Goal: Task Accomplishment & Management: Complete application form

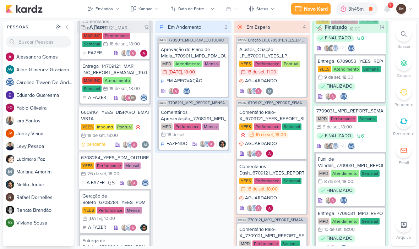
scroll to position [30, 0]
click at [310, 11] on div "Novo Kard" at bounding box center [316, 8] width 24 height 7
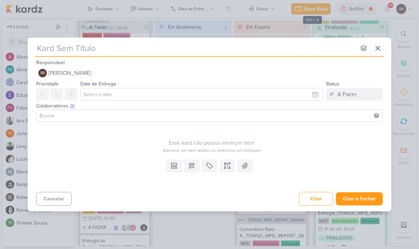
click at [274, 54] on input "text" at bounding box center [195, 48] width 321 height 13
type input "6709161_YEES_SUBIR_CRIATIVO_JAU 1894"
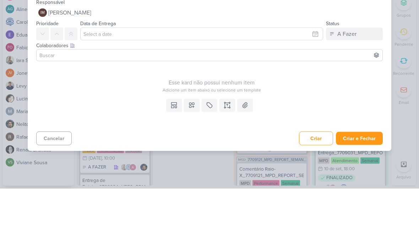
type input "6709161_YEES_SUBIR_CRIATIVO_JAU 1894"
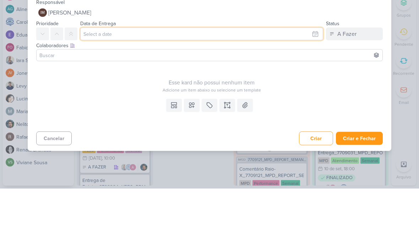
click at [311, 88] on input "text" at bounding box center [201, 94] width 243 height 13
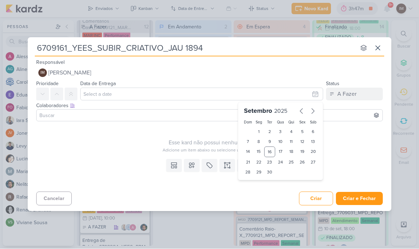
click at [281, 150] on div "17" at bounding box center [280, 152] width 11 height 11
type input "[DATE] 23:59"
click at [261, 181] on select "00 01 02 03 04 05 06 07 08 09 10 11 12 13 14 15 16 17 18 19 20 21 22 23" at bounding box center [259, 184] width 10 height 9
select select "18"
type input "[DATE] 18:59"
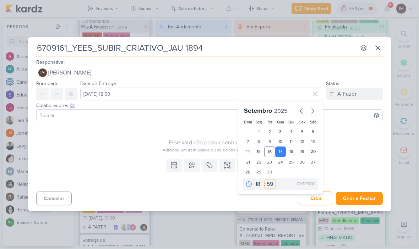
click at [270, 185] on select "00 05 10 15 20 25 30 35 40 45 50 55 59" at bounding box center [270, 184] width 10 height 9
select select "0"
type input "[DATE] 18:00"
click at [192, 170] on button at bounding box center [192, 165] width 16 height 13
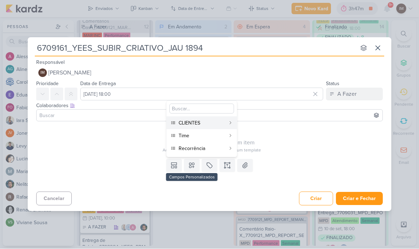
click at [214, 123] on div "CLIENTES" at bounding box center [201, 123] width 47 height 7
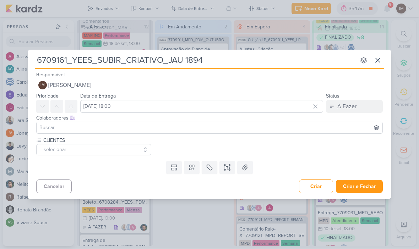
click at [130, 151] on button "-- selecionar --" at bounding box center [93, 149] width 115 height 11
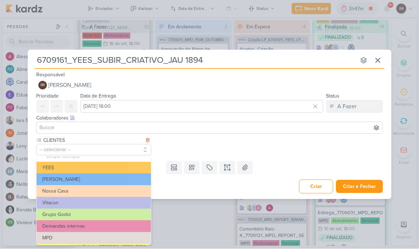
scroll to position [6, 0]
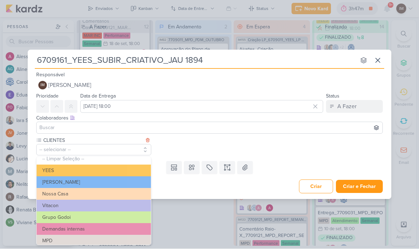
click at [132, 171] on button "YEES" at bounding box center [94, 171] width 114 height 12
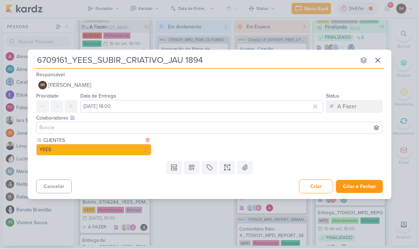
click at [193, 169] on icon at bounding box center [191, 167] width 5 height 5
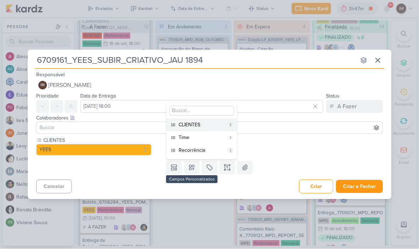
click at [205, 139] on div "Time" at bounding box center [201, 137] width 47 height 7
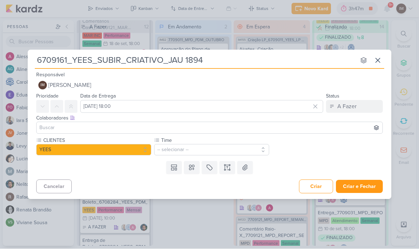
click at [197, 147] on button "-- selecionar --" at bounding box center [211, 149] width 115 height 11
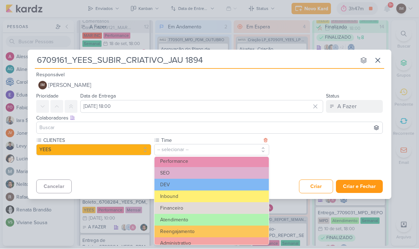
scroll to position [2, 0]
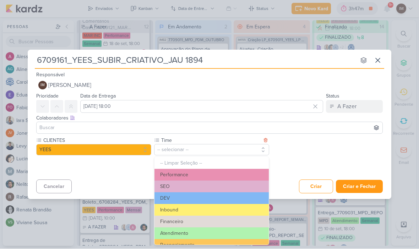
click at [196, 173] on button "Performance" at bounding box center [211, 175] width 114 height 12
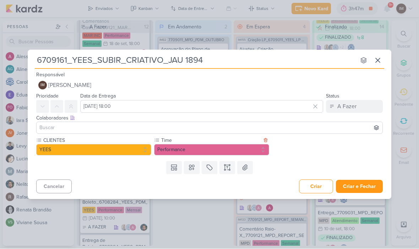
click at [208, 150] on button "Performance" at bounding box center [211, 149] width 115 height 11
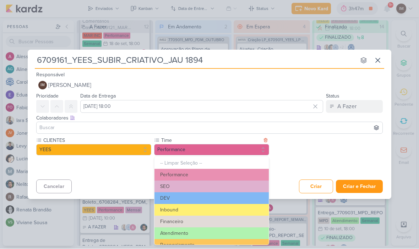
click at [209, 152] on button "Performance" at bounding box center [211, 149] width 115 height 11
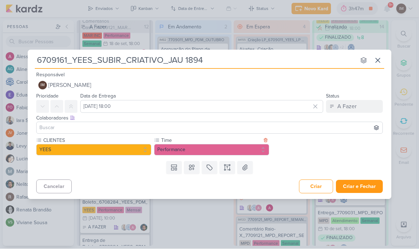
click at [191, 172] on button at bounding box center [192, 167] width 16 height 13
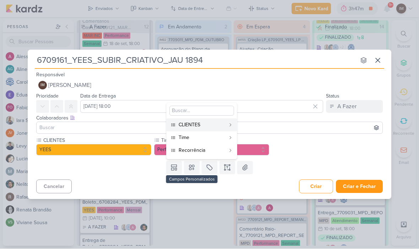
click at [209, 153] on div "Recorrência" at bounding box center [201, 150] width 47 height 7
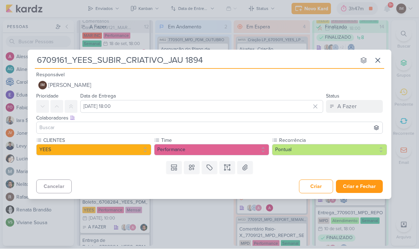
click at [305, 150] on button "Pontual" at bounding box center [329, 149] width 115 height 11
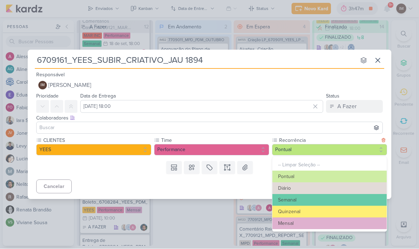
click at [241, 197] on div "6709161_YEES_SUBIR_CRIATIVO_JAU 1894 nenhum grupo disponível esc Responsável IM…" at bounding box center [209, 124] width 363 height 149
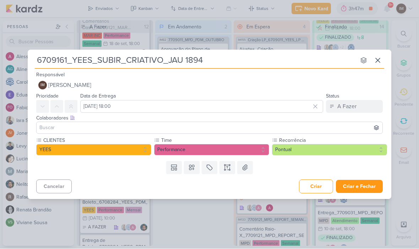
click at [228, 169] on icon at bounding box center [227, 167] width 7 height 7
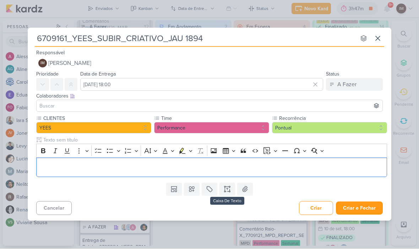
click at [247, 167] on p "Editor editing area: main" at bounding box center [211, 167] width 343 height 9
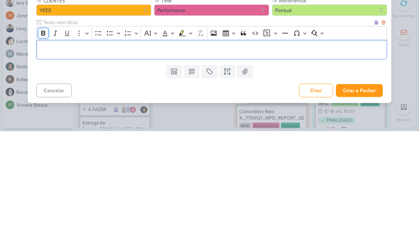
click at [40, 148] on icon "Editor toolbar" at bounding box center [43, 151] width 7 height 7
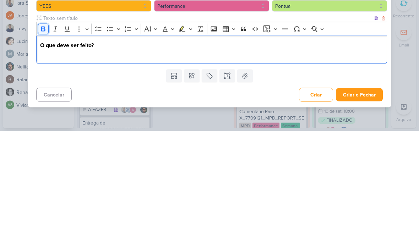
click at [45, 143] on icon "Editor toolbar" at bounding box center [43, 146] width 7 height 7
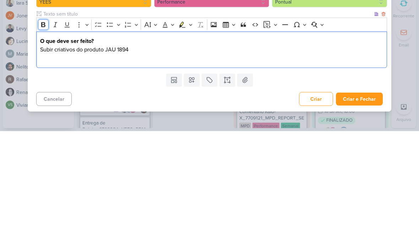
click at [43, 139] on icon "Editor toolbar" at bounding box center [43, 142] width 7 height 7
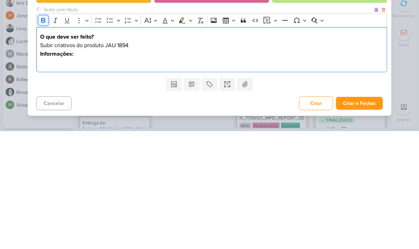
click at [38, 133] on button "Bold" at bounding box center [43, 138] width 11 height 11
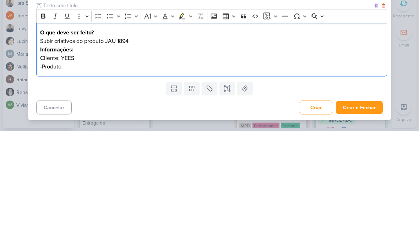
click at [111, 155] on p "Subir criativos do produto JAU 1894" at bounding box center [211, 159] width 343 height 9
click at [110, 155] on p "Subir criativos do produto JAU 1894" at bounding box center [211, 159] width 343 height 9
copy p "JAU 1894"
click at [70, 180] on p "-Produto:" at bounding box center [211, 184] width 343 height 9
click at [69, 180] on p "-Produto:" at bounding box center [211, 184] width 343 height 9
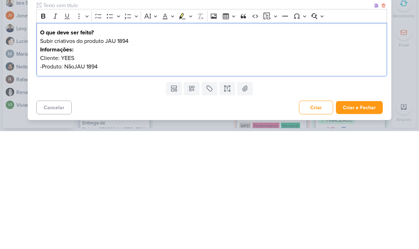
click at [67, 141] on div "O que deve ser feito? Subir criativos do produto JAU 1894 Informações: Cliente:…" at bounding box center [211, 168] width 351 height 54
click at [67, 180] on p "-Produto: NãoJAU 1894" at bounding box center [211, 184] width 343 height 9
click at [71, 180] on p "-Produto: NãoJAU 1894" at bounding box center [211, 184] width 343 height 9
click at [70, 180] on p "-Produto: NãoJAU 1894" at bounding box center [211, 184] width 343 height 9
click at [227, 180] on p "-Produto: JAU 1894" at bounding box center [211, 184] width 343 height 9
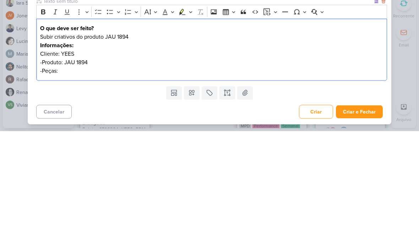
click at [70, 184] on p "-Peças:" at bounding box center [211, 188] width 343 height 9
click at [409, 76] on div "6709161_YEES_SUBIR_CRIATIVO_JAU 1894 nenhum grupo disponível esc Responsável IM…" at bounding box center [209, 124] width 419 height 249
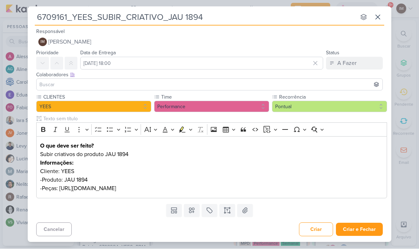
click at [355, 190] on p "-Peças: [URL][DOMAIN_NAME]" at bounding box center [211, 188] width 343 height 9
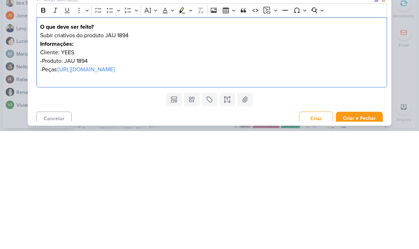
click at [405, 85] on div "6709161_YEES_SUBIR_CRIATIVO_JAU 1894 nenhum grupo disponível esc Responsável IM…" at bounding box center [209, 124] width 419 height 249
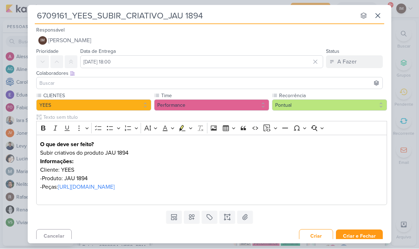
click at [365, 233] on button "Criar e Fechar" at bounding box center [359, 236] width 47 height 13
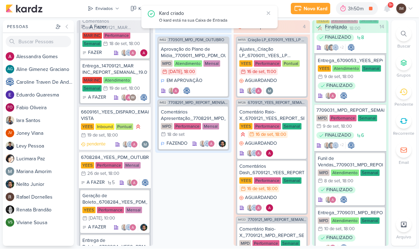
click at [107, 11] on div "Enviados" at bounding box center [103, 9] width 17 height 6
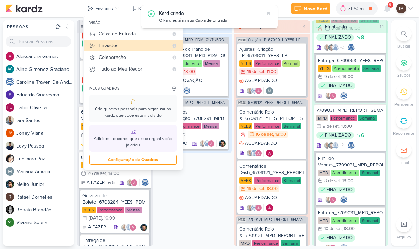
click at [134, 33] on div "Caixa de Entrada" at bounding box center [134, 34] width 70 height 7
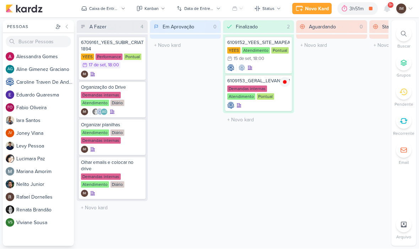
click at [308, 13] on button "Novo Kard" at bounding box center [311, 8] width 39 height 11
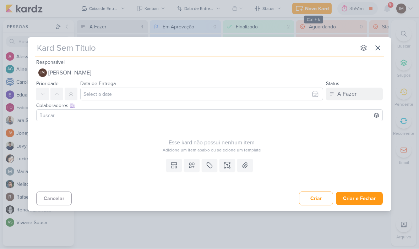
click at [245, 48] on input "text" at bounding box center [195, 48] width 321 height 13
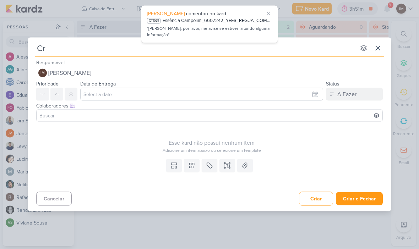
type input "Cri"
type input "Cria"
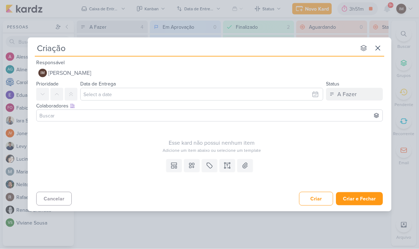
type input "Criação"
type input "Criação da"
type input "Criação da Co"
type input "Criação da Copy"
type input "Criação da Copy_"
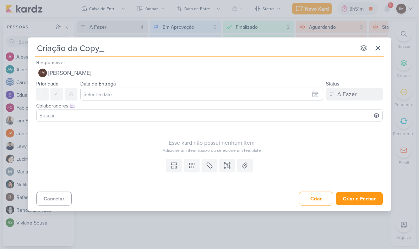
click at [380, 47] on icon at bounding box center [377, 48] width 9 height 9
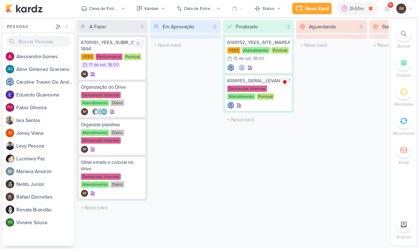
click at [131, 77] on div "IM" at bounding box center [112, 74] width 62 height 7
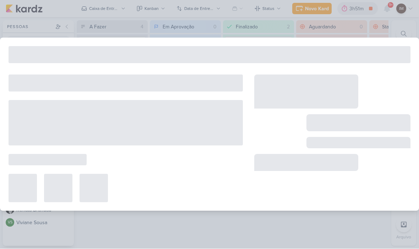
type input "6709161_YEES_SUBIR_CRIATIVO_JAU 1894"
type input "[DATE] 18:00"
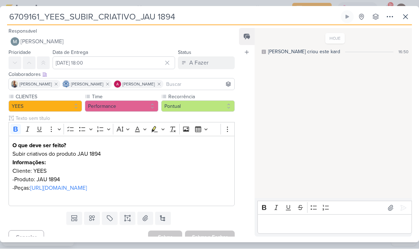
scroll to position [0, 0]
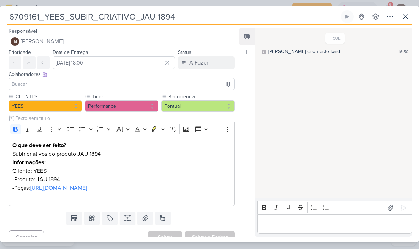
click at [19, 21] on input "6709161_YEES_SUBIR_CRIATIVO_JAU 1894" at bounding box center [173, 17] width 332 height 13
click at [18, 21] on input "6709161_YEES_SUBIR_CRIATIVO_JAU 1894" at bounding box center [173, 17] width 332 height 13
click at [21, 18] on input "6709161_YEES_SUBIR_CRIATIVO_JAU 1894" at bounding box center [173, 17] width 332 height 13
click at [407, 18] on icon at bounding box center [405, 17] width 4 height 4
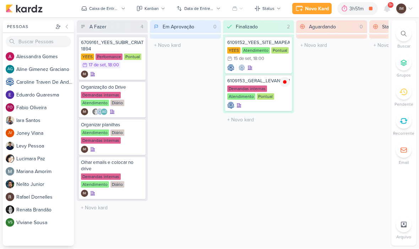
click at [317, 9] on div "Novo Kard" at bounding box center [317, 8] width 24 height 7
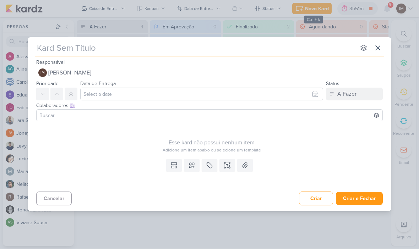
click at [223, 54] on input "text" at bounding box center [195, 48] width 321 height 13
type input "Cr"
type input "Cria"
type input "Criaç"
type input "Criação da"
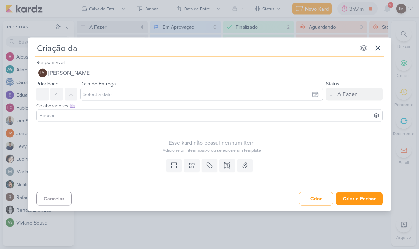
type input "Criação da"
type input "Criação da Co"
type input "Criação da Copy"
type input "Criação da Copy_"
click at [133, 54] on input "Criação da Copy_" at bounding box center [195, 48] width 321 height 13
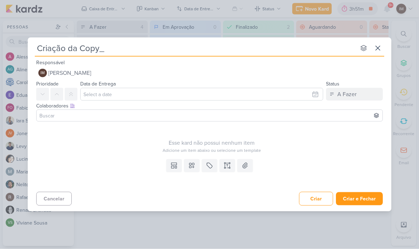
type input "Criação da Copy_ 6709161_YEES_SUBIR_CRIATIVO_JAU 1894"
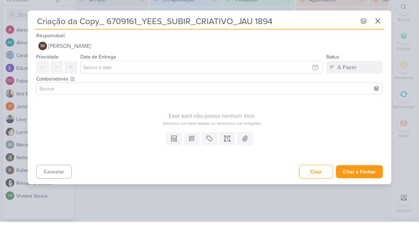
type input "Criação da Copy_ 6709161_YEES_SUBIR_CRIATIVO_JAU 1894"
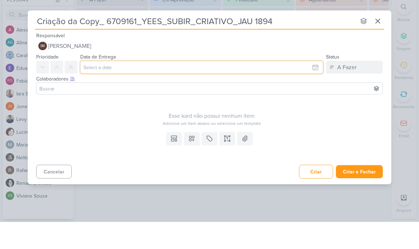
click at [274, 88] on input "text" at bounding box center [201, 94] width 243 height 13
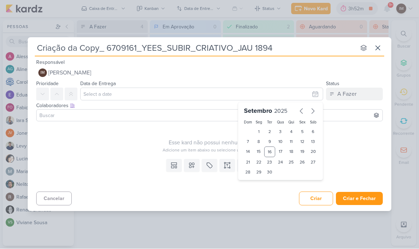
click at [293, 152] on div "18" at bounding box center [291, 152] width 11 height 11
type input "[DATE] 23:59"
click at [260, 184] on select "00 01 02 03 04 05 06 07 08 09 10 11 12 13 14 15 16 17 18 19 20 21 22 23" at bounding box center [259, 184] width 10 height 9
select select "18"
type input "[DATE] 18:59"
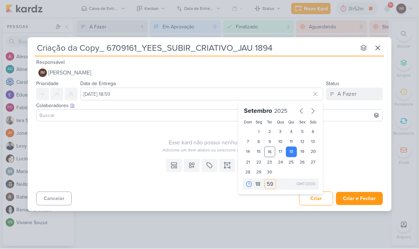
click at [271, 184] on select "00 05 10 15 20 25 30 35 40 45 50 55 59" at bounding box center [270, 184] width 10 height 9
select select "0"
type input "[DATE] 18:00"
click at [56, 167] on div "Templates Campos Personalizados Marcadores Caixa De Texto Anexo" at bounding box center [209, 172] width 363 height 33
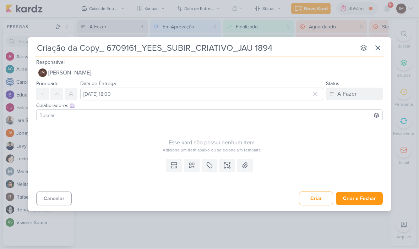
click at [197, 165] on button at bounding box center [192, 165] width 16 height 13
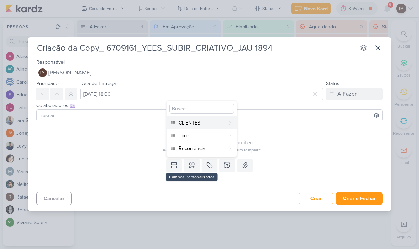
click at [207, 123] on div "CLIENTES" at bounding box center [201, 123] width 47 height 7
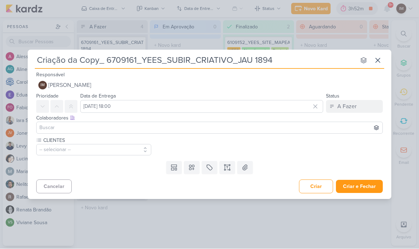
click at [195, 168] on icon at bounding box center [191, 167] width 7 height 7
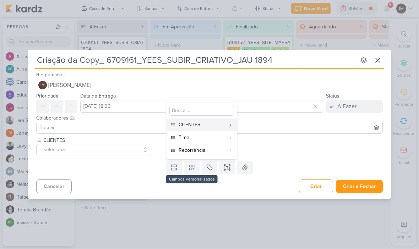
click at [215, 133] on button "Time" at bounding box center [201, 138] width 70 height 13
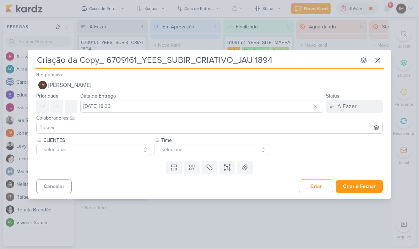
click at [196, 163] on button at bounding box center [192, 167] width 16 height 13
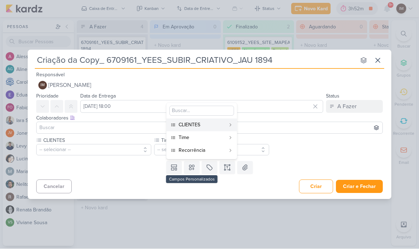
click at [218, 146] on button "Recorrência" at bounding box center [201, 150] width 70 height 13
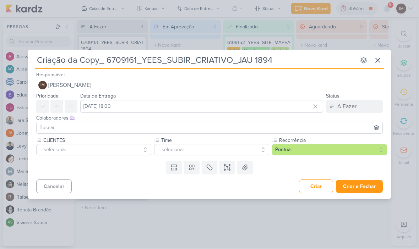
click at [45, 149] on button "-- selecionar --" at bounding box center [93, 149] width 115 height 11
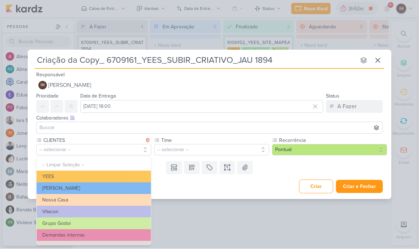
click at [44, 173] on button "YEES" at bounding box center [94, 177] width 114 height 12
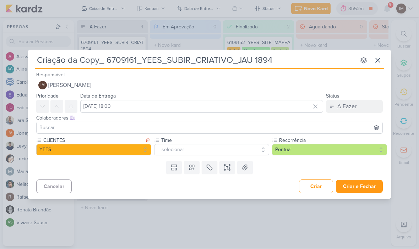
click at [218, 147] on button "-- selecionar --" at bounding box center [211, 149] width 115 height 11
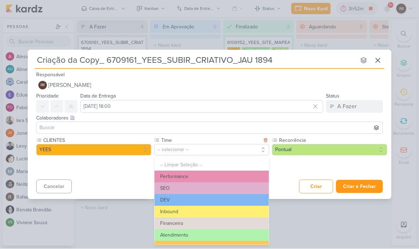
click at [207, 176] on button "Performance" at bounding box center [211, 177] width 114 height 12
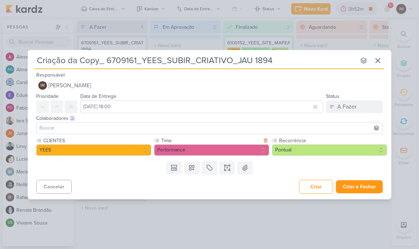
click at [227, 171] on icon at bounding box center [227, 167] width 7 height 7
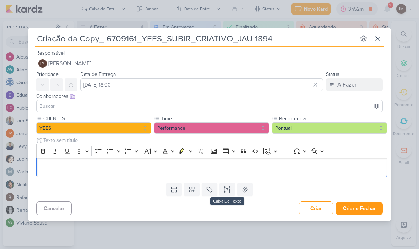
click at [359, 209] on button "Criar e Fechar" at bounding box center [359, 208] width 47 height 13
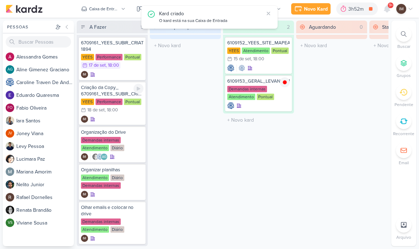
click at [122, 121] on div "IM" at bounding box center [112, 119] width 62 height 7
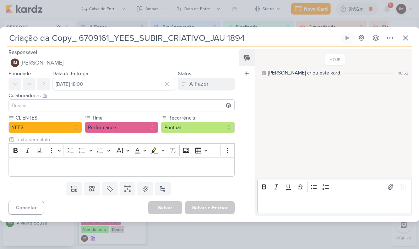
click at [388, 36] on icon at bounding box center [389, 38] width 9 height 9
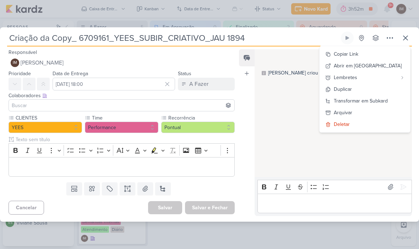
click at [384, 100] on div "Transformar em Subkard" at bounding box center [360, 100] width 54 height 7
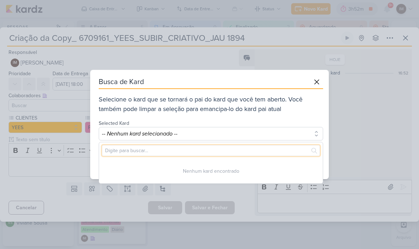
click at [294, 149] on input "text" at bounding box center [211, 150] width 218 height 11
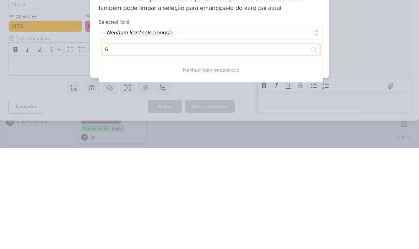
type input "67"
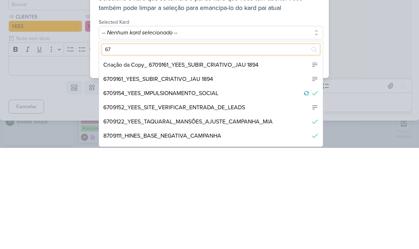
scroll to position [1, 0]
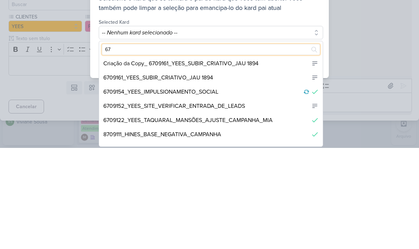
click at [245, 172] on div "6709161_YEES_SUBIR_CRIATIVO_JAU 1894" at bounding box center [211, 179] width 224 height 14
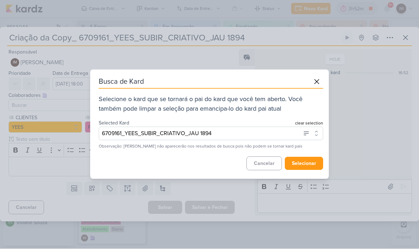
click at [308, 166] on button "selecionar" at bounding box center [304, 163] width 38 height 13
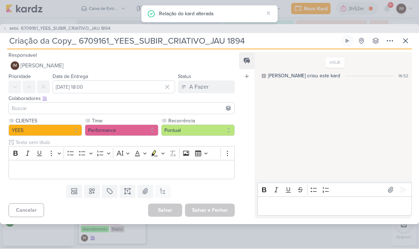
click at [404, 32] on div "IM156 6709161_YEES_SUBIR_CRIATIVO_JAU 1894" at bounding box center [209, 28] width 419 height 9
click at [407, 38] on icon at bounding box center [405, 41] width 9 height 9
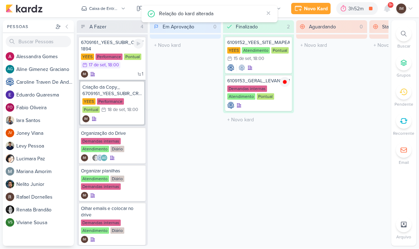
click at [125, 77] on div "1 IM" at bounding box center [112, 74] width 62 height 7
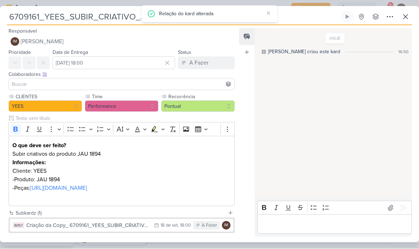
click at [17, 145] on strong "O que deve ser feito?" at bounding box center [39, 145] width 54 height 7
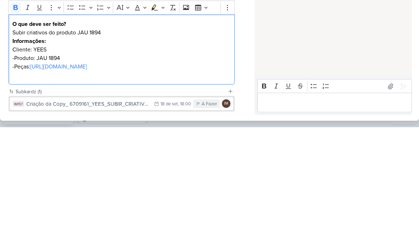
click at [14, 142] on strong "O que deve ser feito?" at bounding box center [39, 145] width 54 height 7
copy div "O que deve ser feito? Subir criativos do produto JAU 1894 Informações: Cliente:…"
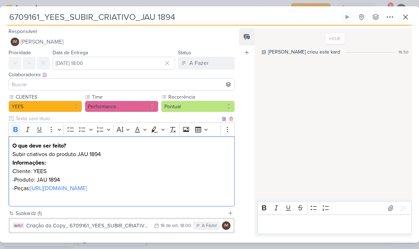
click at [396, 19] on button at bounding box center [389, 17] width 13 height 13
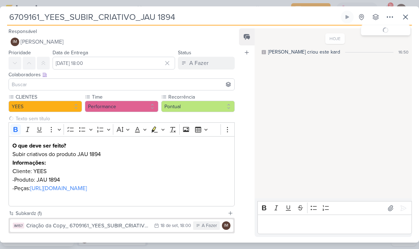
click at [409, 17] on icon at bounding box center [405, 17] width 9 height 9
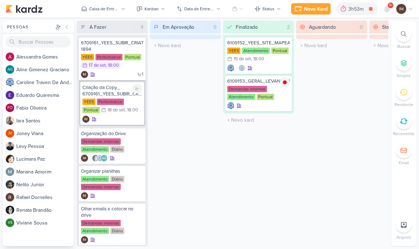
click at [131, 122] on div "IM" at bounding box center [112, 119] width 60 height 7
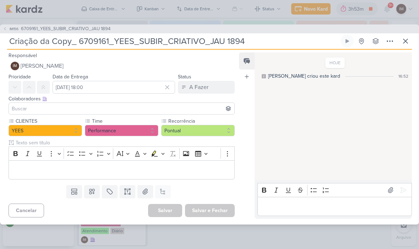
click at [134, 168] on p "Editor editing area: main" at bounding box center [121, 170] width 218 height 9
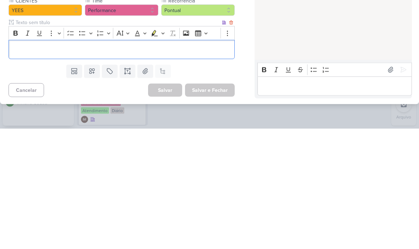
click at [18, 160] on div "Editor editing area: main" at bounding box center [122, 170] width 226 height 20
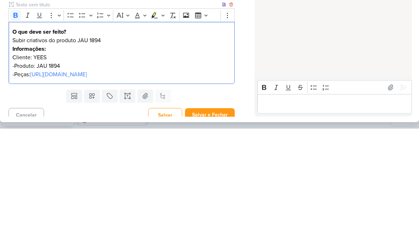
click at [93, 165] on p "Informações:" at bounding box center [121, 169] width 218 height 9
click at [94, 156] on p "Subir criativos do produto JAU 1894" at bounding box center [121, 160] width 218 height 9
click at [107, 173] on p "Cliente: YEES" at bounding box center [121, 177] width 218 height 9
click at [97, 156] on p "Subir criativos do produto JAU 1894" at bounding box center [121, 160] width 218 height 9
click at [95, 156] on p "Subir criativos do produto JAU 1894" at bounding box center [121, 160] width 218 height 9
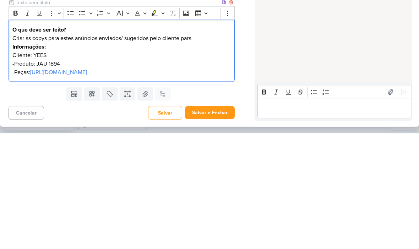
scroll to position [7, 0]
click at [186, 150] on p "Criar as copys para estes anúncios enviados/ sugeridos pelo cliente para" at bounding box center [121, 154] width 218 height 9
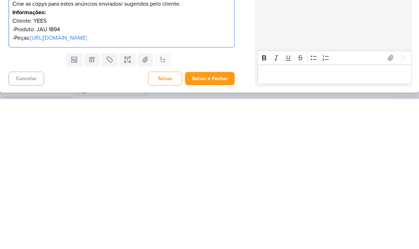
click at [218, 222] on button "Salvar e Fechar" at bounding box center [210, 228] width 50 height 13
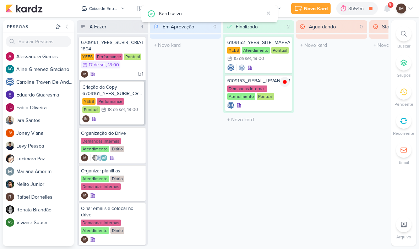
scroll to position [0, 0]
click at [314, 9] on div "Novo Kard" at bounding box center [316, 8] width 24 height 7
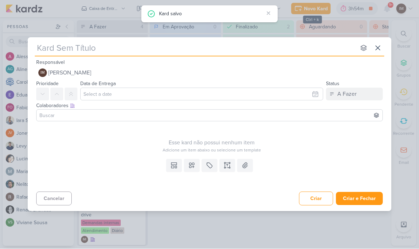
click at [192, 54] on input "text" at bounding box center [195, 48] width 321 height 13
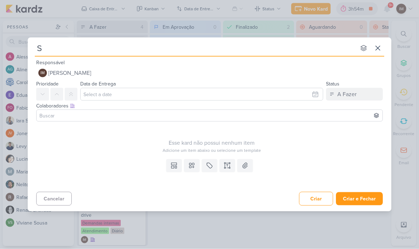
type input "Su"
type input "Sub"
type input "Subjr"
type input "Sub"
type input "Subir"
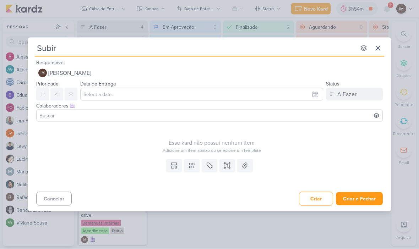
type input "Subir a"
type input "Subir an"
type input "Subir anun"
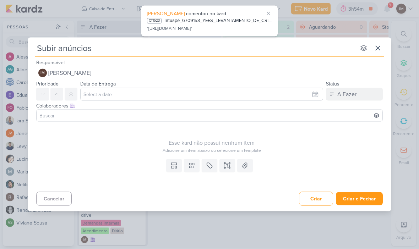
type input "Subir anúncios"
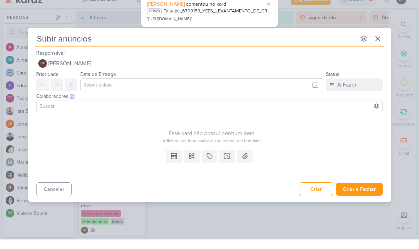
type input "Subir anúncios"
click at [305, 88] on input "text" at bounding box center [201, 94] width 243 height 13
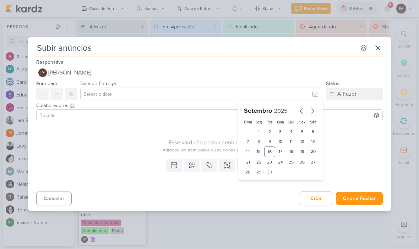
click at [302, 151] on div "19" at bounding box center [302, 152] width 11 height 11
type input "[DATE] 23:59"
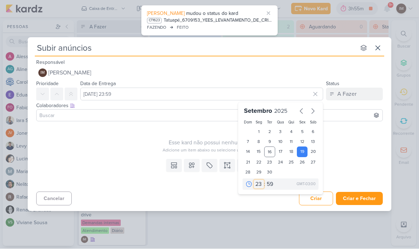
click at [258, 185] on select "00 01 02 03 04 05 06 07 08 09 10 11 12 13 14 15 16 17 18 19 20 21 22 23" at bounding box center [259, 184] width 10 height 9
select select "18"
type input "[DATE] 18:59"
click at [272, 184] on select "00 05 10 15 20 25 30 35 40 45 50 55 59" at bounding box center [270, 184] width 10 height 9
select select "0"
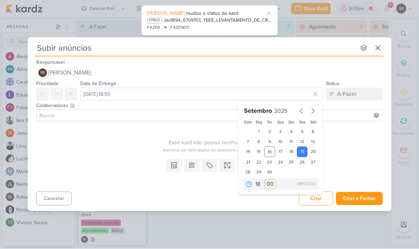
type input "[DATE] 18:00"
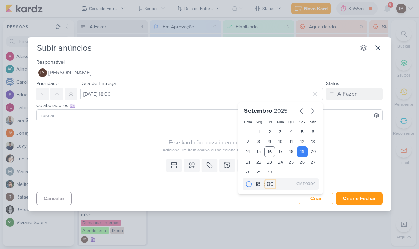
click at [194, 171] on button at bounding box center [192, 165] width 16 height 13
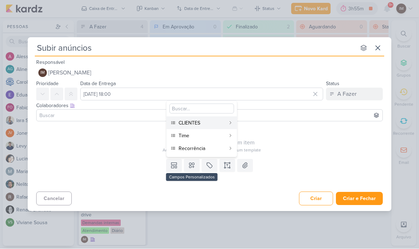
click at [213, 125] on div "CLIENTES" at bounding box center [201, 123] width 47 height 7
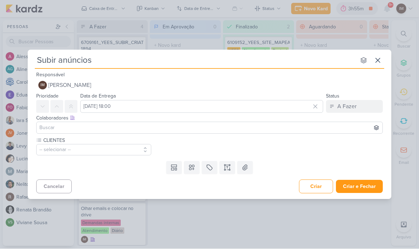
click at [192, 166] on icon at bounding box center [191, 167] width 7 height 7
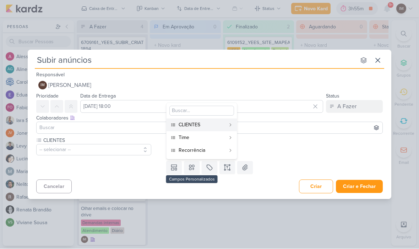
click at [207, 133] on button "Time" at bounding box center [201, 138] width 70 height 13
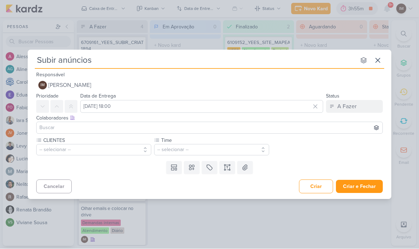
click at [192, 166] on icon at bounding box center [191, 167] width 7 height 7
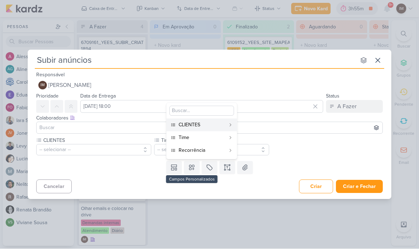
click at [221, 150] on div "Recorrência" at bounding box center [201, 150] width 47 height 7
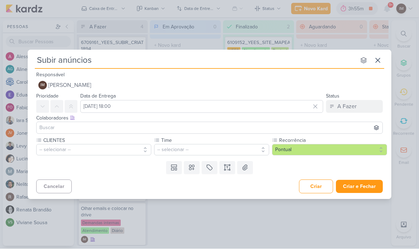
click at [136, 148] on button "-- selecionar --" at bounding box center [93, 149] width 115 height 11
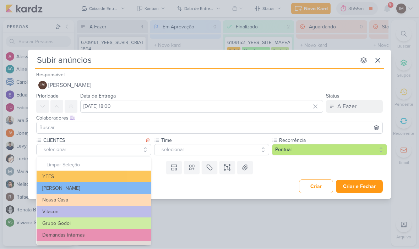
click at [123, 176] on button "YEES" at bounding box center [94, 177] width 114 height 12
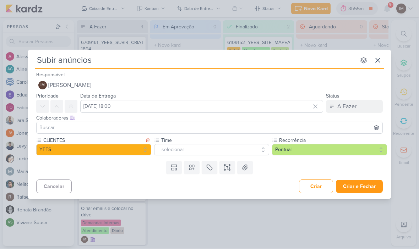
click at [170, 64] on input "Subir anúncios" at bounding box center [195, 60] width 321 height 13
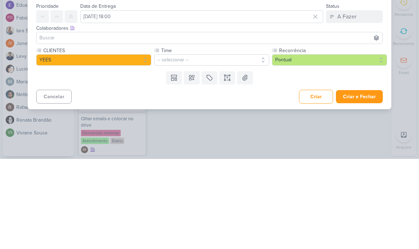
click at [250, 144] on button "-- selecionar --" at bounding box center [211, 149] width 115 height 11
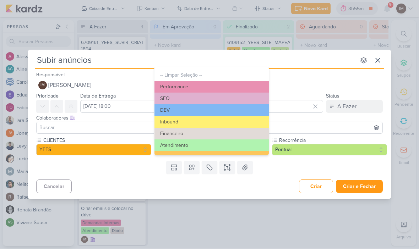
click at [231, 142] on button "Atendimento" at bounding box center [211, 146] width 114 height 12
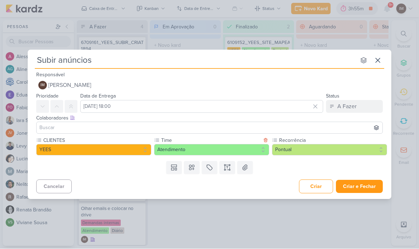
click at [353, 185] on button "Criar e Fechar" at bounding box center [359, 186] width 47 height 13
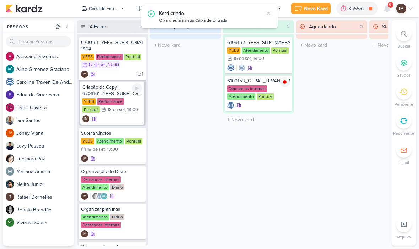
click at [121, 121] on div "IM" at bounding box center [112, 119] width 60 height 7
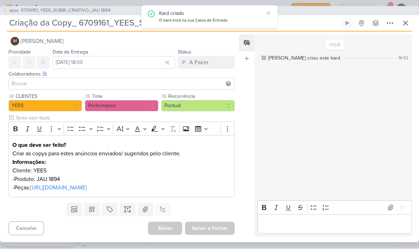
click at [87, 22] on input "Criação da Copy_ 6709161_YEES_SUBIR_CRIATIVO_JAU 1894" at bounding box center [173, 23] width 332 height 13
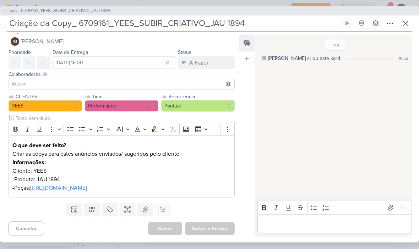
click at [86, 22] on input "Criação da Copy_ 6709161_YEES_SUBIR_CRIATIVO_JAU 1894" at bounding box center [173, 23] width 332 height 13
click at [89, 23] on input "Criação da Copy_ 6709161_YEES_SUBIR_CRIATIVO_JAU 1894" at bounding box center [173, 23] width 332 height 13
click at [402, 23] on icon at bounding box center [405, 23] width 9 height 9
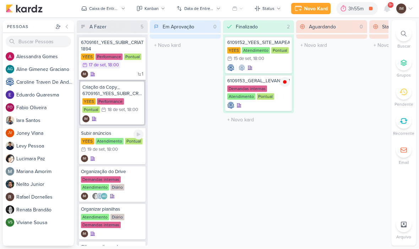
click at [128, 156] on div "IM" at bounding box center [112, 158] width 62 height 7
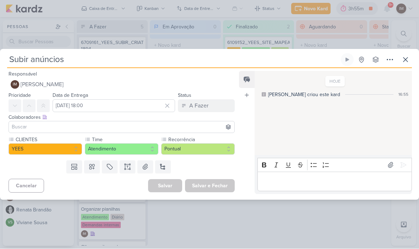
click at [113, 63] on input "Subir anúncios" at bounding box center [173, 60] width 332 height 13
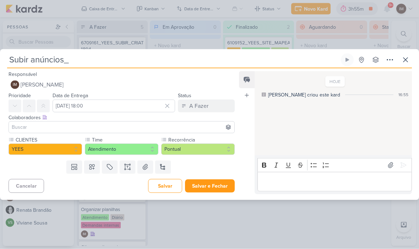
click at [95, 59] on input "Subir anúncios_" at bounding box center [173, 60] width 332 height 13
paste input "6709161_YEES_SUBIR_CRIATIVO_JAU 1894"
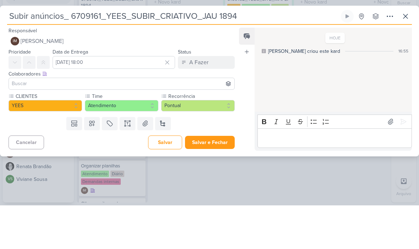
type input "Subir anúncios_ 6709161_YEES_SUBIR_CRIATIVO_JAU 1894"
click at [390, 60] on icon at bounding box center [390, 60] width 6 height 1
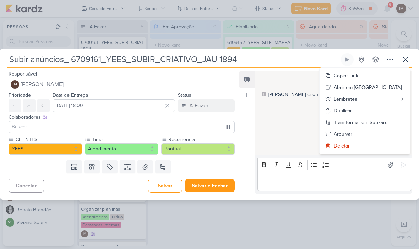
click at [368, 122] on div "Transformar em Subkard" at bounding box center [360, 122] width 54 height 7
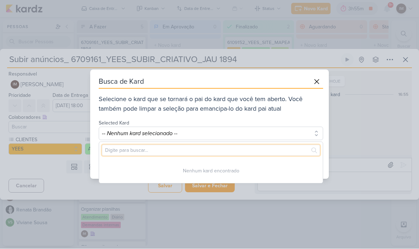
click at [277, 149] on input "text" at bounding box center [211, 150] width 218 height 11
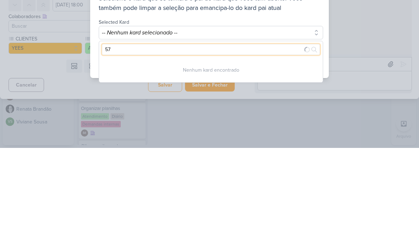
type input "5"
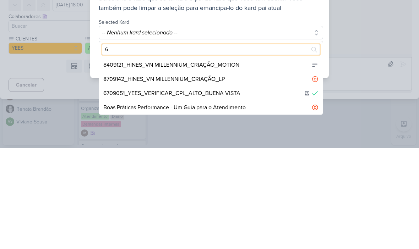
type input "67"
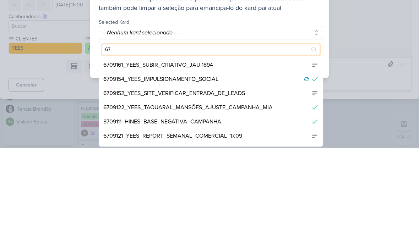
click at [253, 159] on div "6709161_YEES_SUBIR_CRIATIVO_JAU 1894" at bounding box center [211, 166] width 224 height 14
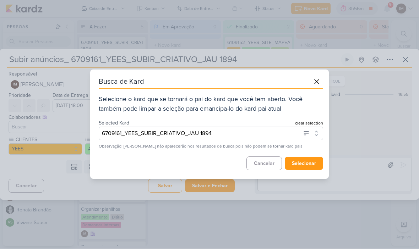
click at [306, 164] on button "selecionar" at bounding box center [304, 163] width 38 height 13
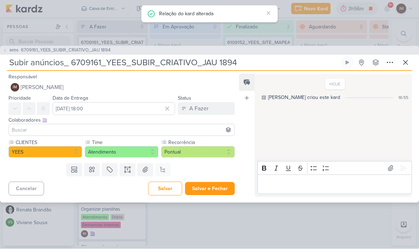
click at [219, 189] on button "Salvar e Fechar" at bounding box center [210, 188] width 50 height 13
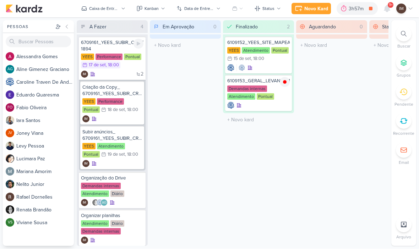
click at [108, 75] on div "2 IM" at bounding box center [112, 74] width 62 height 7
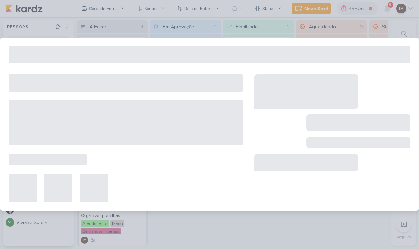
type input "6709161_YEES_SUBIR_CRIATIVO_JAU 1894"
type input "[DATE] 18:00"
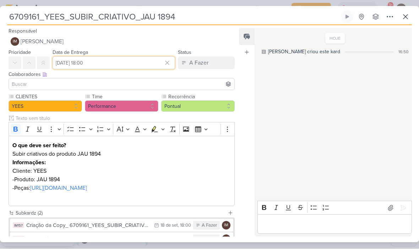
click at [135, 58] on input "[DATE] 18:00" at bounding box center [114, 63] width 122 height 13
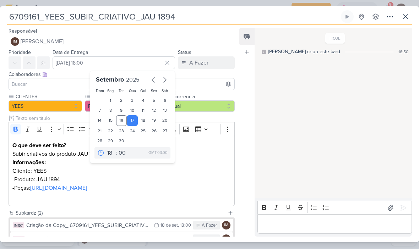
click at [153, 121] on div "19" at bounding box center [153, 121] width 11 height 11
type input "[DATE] 18:00"
click at [31, 37] on button "IM [PERSON_NAME]" at bounding box center [122, 41] width 226 height 13
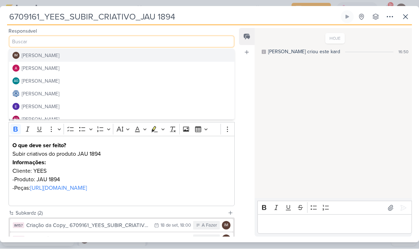
click at [170, 75] on button "AG [PERSON_NAME]" at bounding box center [121, 81] width 225 height 13
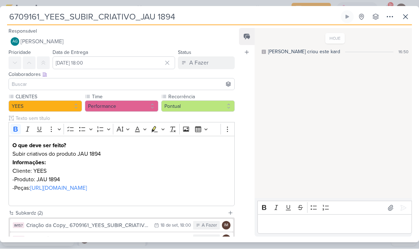
click at [167, 86] on input at bounding box center [121, 84] width 222 height 9
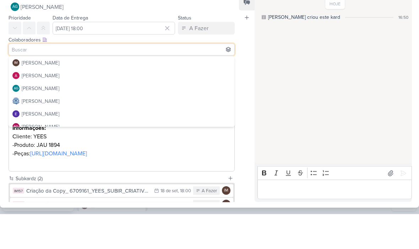
click at [184, 35] on button "AG [PERSON_NAME]" at bounding box center [122, 41] width 226 height 13
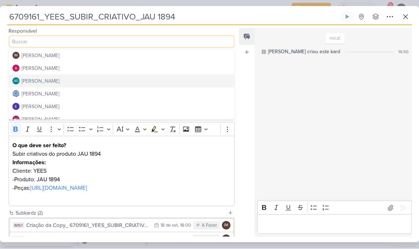
click at [150, 65] on button "[PERSON_NAME]" at bounding box center [121, 68] width 225 height 13
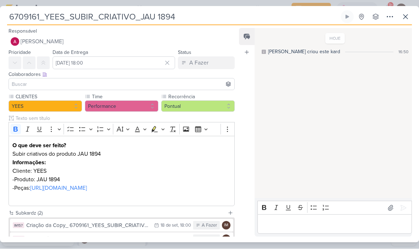
click at [154, 83] on input at bounding box center [121, 84] width 222 height 9
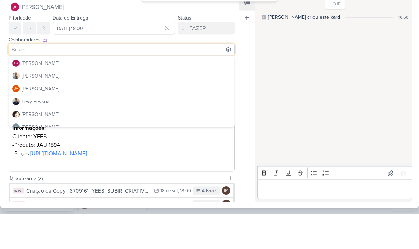
scroll to position [63, 0]
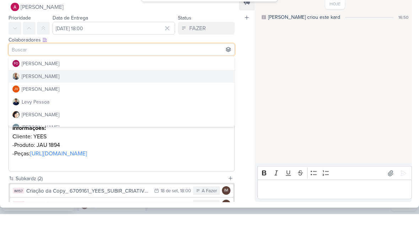
click at [154, 105] on button "[PERSON_NAME]" at bounding box center [121, 111] width 225 height 13
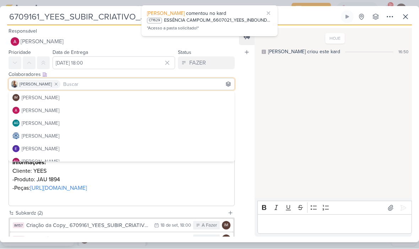
scroll to position [0, 0]
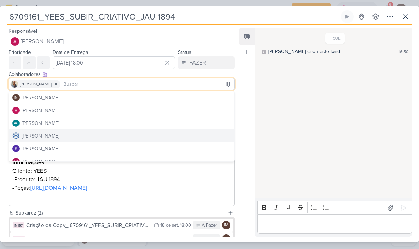
click at [135, 133] on button "[PERSON_NAME]" at bounding box center [121, 136] width 225 height 13
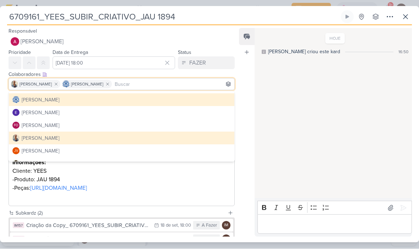
scroll to position [37, 0]
click at [249, 144] on div "Feed Atrelar email Solte o email para atrelar ao kard" at bounding box center [247, 132] width 16 height 209
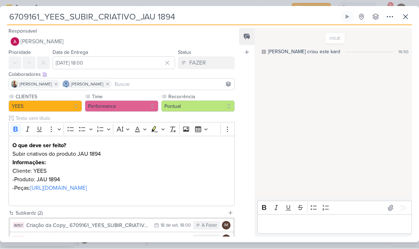
click at [150, 227] on button "IM157 Criação da Copy_ 6709161_YEES_SUBIR_CRIATIVO_JAU 1894 18/9 [DATE] 18:00 A…" at bounding box center [121, 225] width 223 height 13
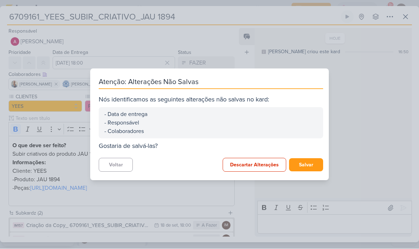
click at [305, 160] on button "Salvar" at bounding box center [306, 165] width 34 height 13
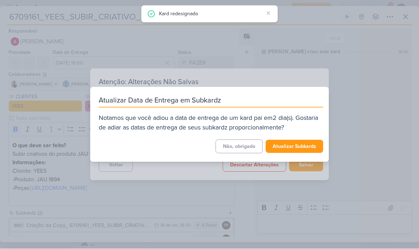
click at [303, 145] on button "Atualizar Subkardz" at bounding box center [293, 146] width 57 height 13
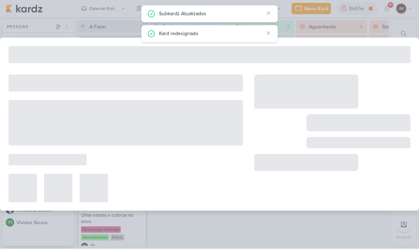
type input "Criação da Copy_ 6709161_YEES_SUBIR_CRIATIVO_JAU 1894"
type input "[DATE] 18:00"
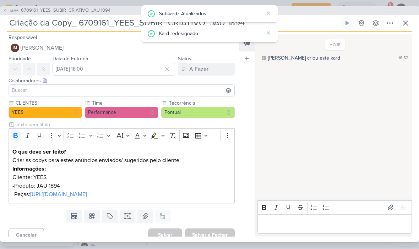
click at [24, 50] on span "[PERSON_NAME]" at bounding box center [42, 48] width 43 height 9
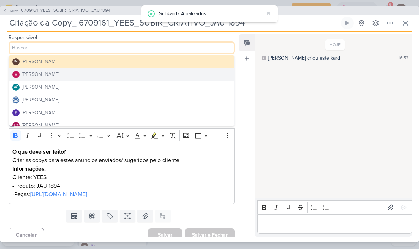
click at [169, 78] on button "[PERSON_NAME]" at bounding box center [121, 74] width 225 height 13
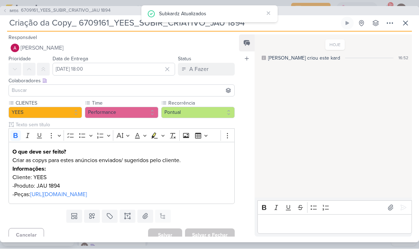
click at [168, 92] on input at bounding box center [121, 91] width 222 height 9
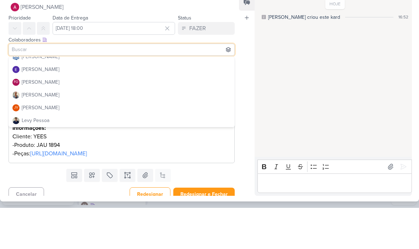
scroll to position [70, 0]
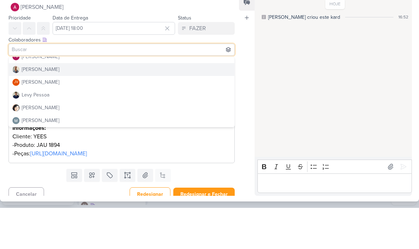
click at [164, 104] on button "[PERSON_NAME]" at bounding box center [121, 110] width 225 height 13
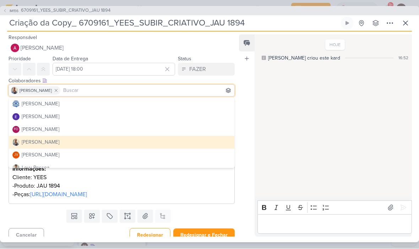
scroll to position [38, 0]
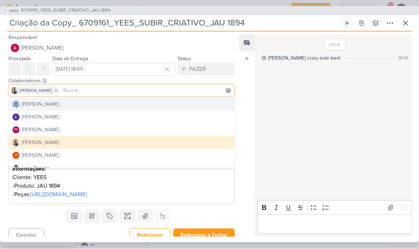
click at [159, 106] on button "[PERSON_NAME]" at bounding box center [121, 104] width 225 height 13
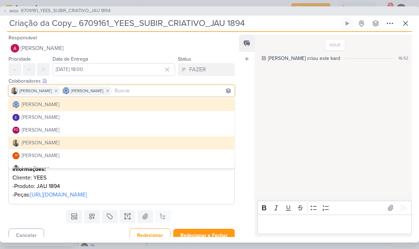
click at [246, 161] on div "Feed Atrelar email Solte o email para atrelar ao kard" at bounding box center [247, 136] width 16 height 202
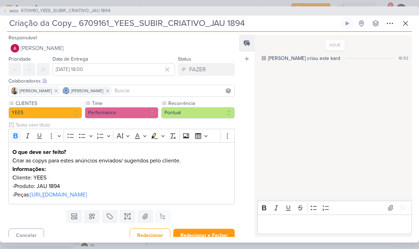
click at [213, 235] on button "Redesignar e Fechar" at bounding box center [203, 235] width 61 height 13
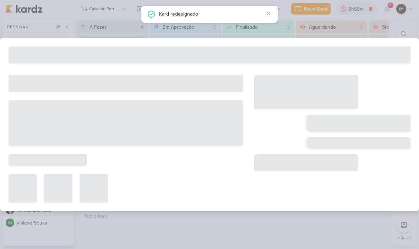
type input "6709161_YEES_SUBIR_CRIATIVO_JAU 1894"
type input "[DATE] 18:00"
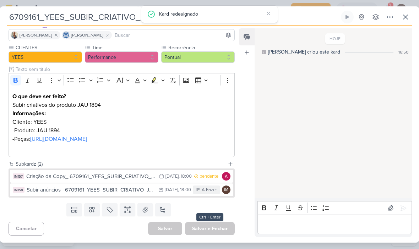
scroll to position [49, 0]
click at [165, 189] on div "[DATE]" at bounding box center [171, 190] width 13 height 5
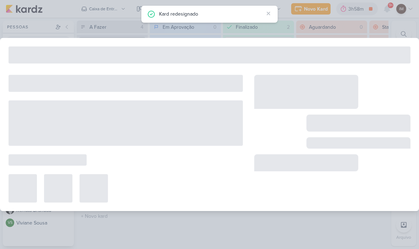
type input "Subir anúncios_ 6709161_YEES_SUBIR_CRIATIVO_JAU 1894"
type input "[DATE] 18:00"
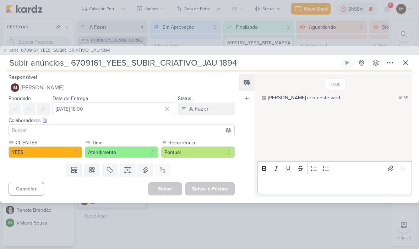
click at [192, 133] on input at bounding box center [121, 130] width 222 height 9
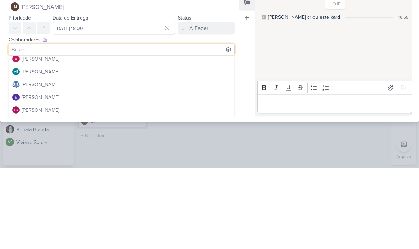
scroll to position [23, 0]
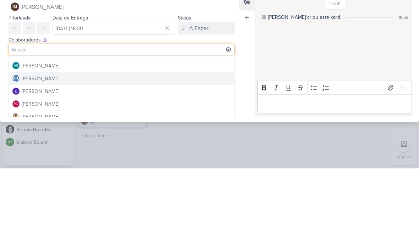
click at [180, 153] on button "[PERSON_NAME]" at bounding box center [121, 159] width 225 height 13
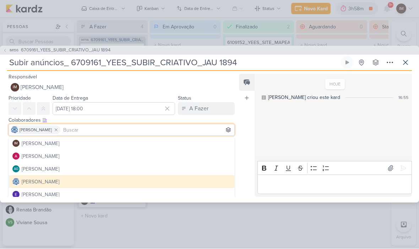
scroll to position [0, 0]
click at [152, 156] on button "[PERSON_NAME]" at bounding box center [121, 156] width 225 height 13
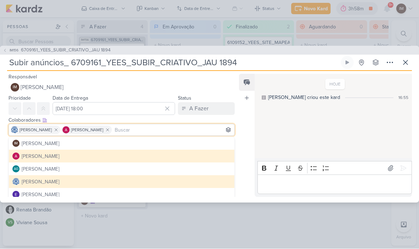
click at [153, 156] on button "[PERSON_NAME]" at bounding box center [121, 156] width 225 height 13
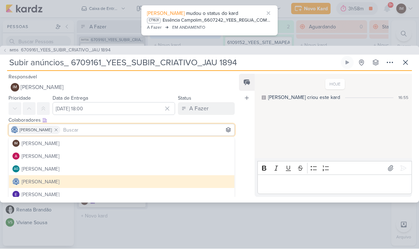
click at [151, 155] on button "[PERSON_NAME]" at bounding box center [121, 156] width 225 height 13
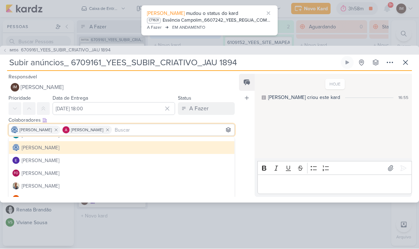
scroll to position [35, 0]
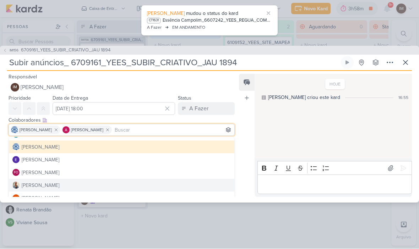
click at [136, 186] on button "[PERSON_NAME]" at bounding box center [121, 185] width 225 height 13
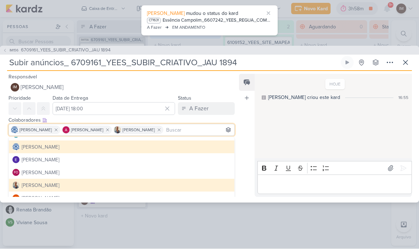
click at [246, 160] on div "Feed Atrelar email Solte o email para atrelar ao kard" at bounding box center [247, 135] width 16 height 123
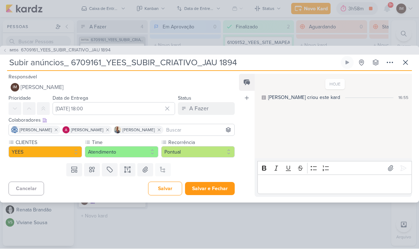
click at [220, 190] on button "Salvar e Fechar" at bounding box center [210, 188] width 50 height 13
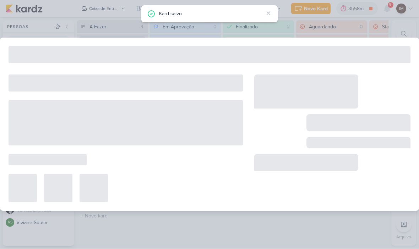
type input "6709161_YEES_SUBIR_CRIATIVO_JAU 1894"
type input "[DATE] 18:00"
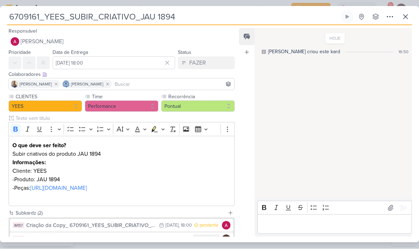
click at [388, 19] on icon at bounding box center [389, 17] width 9 height 9
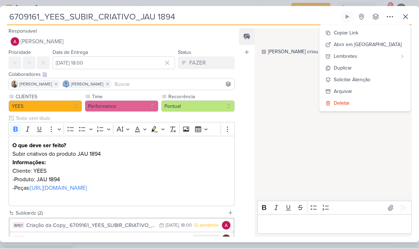
click at [392, 33] on button "Copiar Link" at bounding box center [364, 33] width 90 height 12
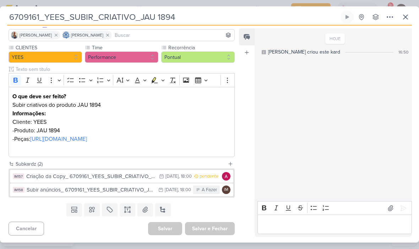
scroll to position [49, 0]
click at [172, 177] on div "[DATE]" at bounding box center [171, 176] width 13 height 5
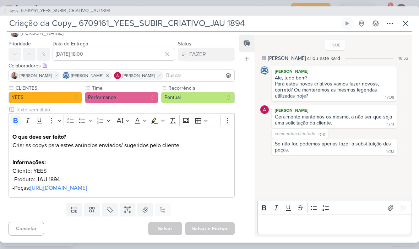
scroll to position [15, 0]
click at [401, 26] on icon at bounding box center [405, 23] width 9 height 9
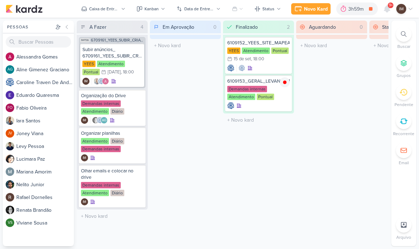
click at [387, 10] on icon at bounding box center [387, 9] width 6 height 6
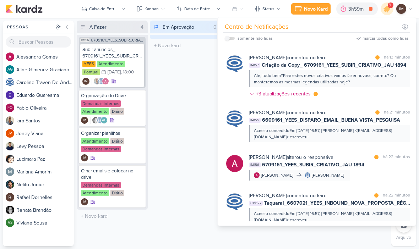
scroll to position [137, 0]
click at [294, 96] on div "+3 atualizações recentes" at bounding box center [284, 93] width 56 height 7
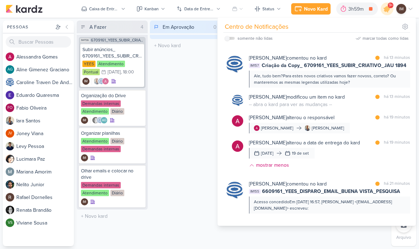
click at [161, 6] on button "Kanban" at bounding box center [150, 8] width 37 height 11
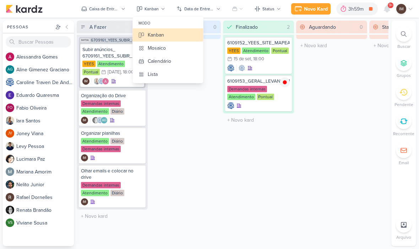
click at [274, 12] on button "Status" at bounding box center [267, 8] width 35 height 11
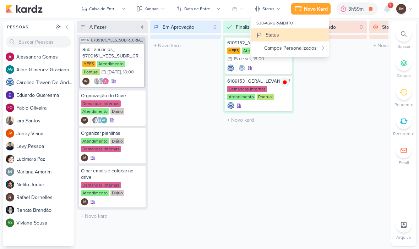
click at [164, 11] on icon at bounding box center [163, 9] width 4 height 4
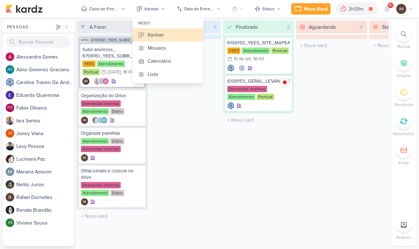
click at [215, 9] on button "Data de Entrega" at bounding box center [198, 8] width 53 height 11
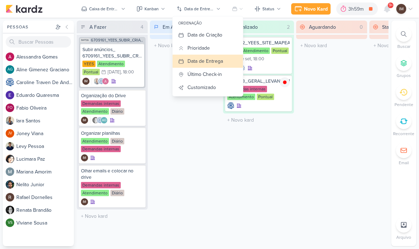
click at [162, 8] on icon at bounding box center [163, 9] width 4 height 4
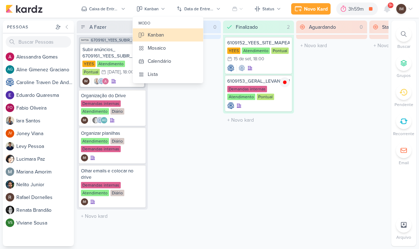
click at [176, 64] on button "Calendário" at bounding box center [168, 61] width 70 height 13
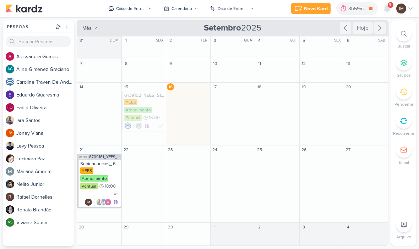
click at [363, 30] on div "Hoje" at bounding box center [362, 28] width 20 height 11
click at [376, 28] on icon at bounding box center [379, 28] width 9 height 9
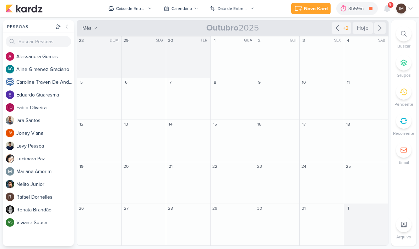
click at [342, 29] on div "+2" at bounding box center [345, 28] width 8 height 7
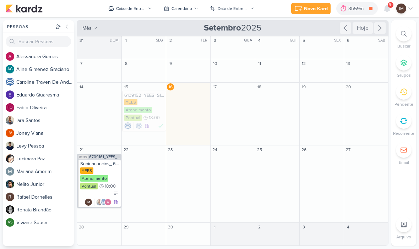
click at [336, 31] on div "mês m Mês Semana [DATE] [GEOGRAPHIC_DATA]" at bounding box center [232, 29] width 311 height 16
click at [343, 28] on icon at bounding box center [345, 28] width 9 height 9
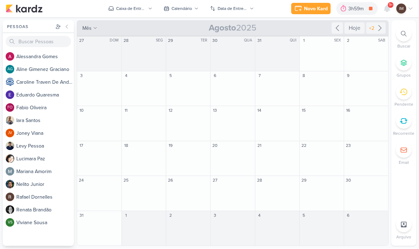
click at [375, 27] on div "+2" at bounding box center [371, 28] width 8 height 7
click at [370, 31] on div "+2" at bounding box center [371, 28] width 8 height 7
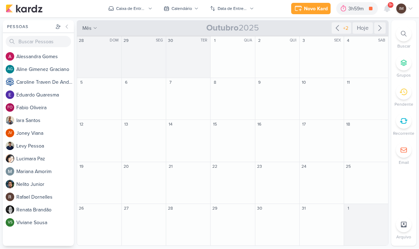
click at [339, 30] on icon at bounding box center [337, 28] width 9 height 9
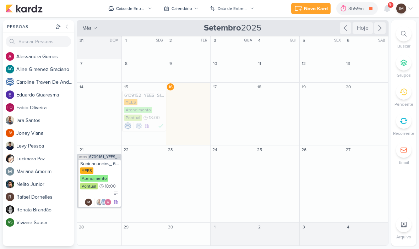
click at [338, 29] on div "mês m Mês Semana [DATE] [GEOGRAPHIC_DATA]" at bounding box center [232, 29] width 311 height 16
click at [194, 6] on button "Calendário" at bounding box center [180, 8] width 43 height 11
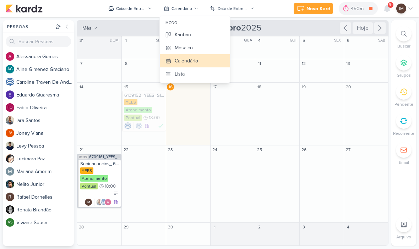
click at [253, 7] on icon at bounding box center [251, 9] width 4 height 4
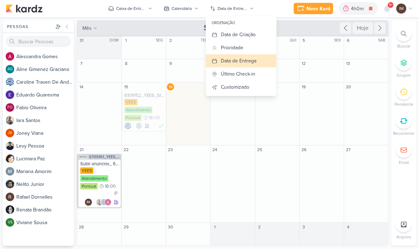
click at [260, 38] on button "Data de Criação" at bounding box center [241, 34] width 70 height 13
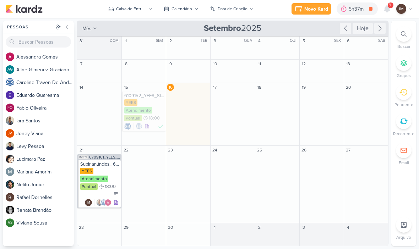
click at [244, 11] on div "Data de Criação" at bounding box center [232, 9] width 30 height 6
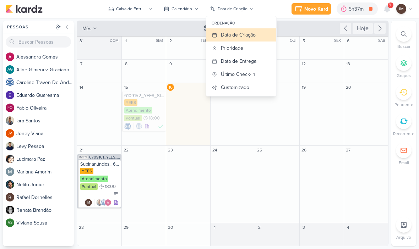
click at [260, 51] on button "Prioridade" at bounding box center [241, 48] width 70 height 13
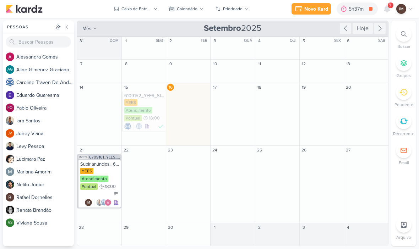
click at [243, 9] on button "Prioridade" at bounding box center [232, 8] width 42 height 11
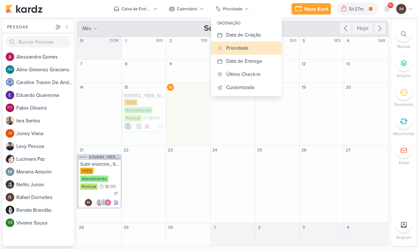
click at [256, 64] on div "Data de Entrega" at bounding box center [243, 60] width 35 height 7
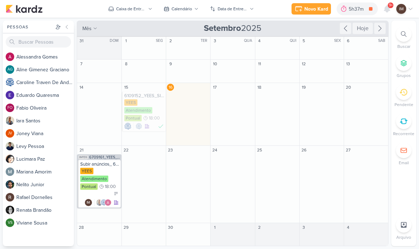
click at [249, 10] on icon at bounding box center [251, 9] width 4 height 4
